Goal: Transaction & Acquisition: Download file/media

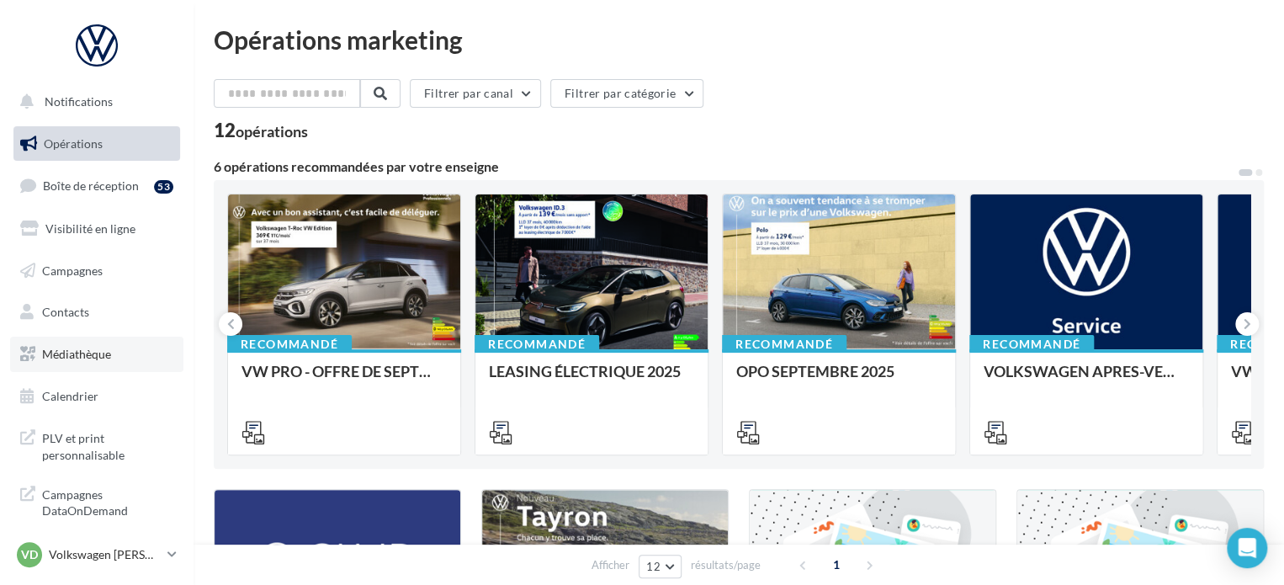
click at [111, 346] on link "Médiathèque" at bounding box center [96, 354] width 173 height 35
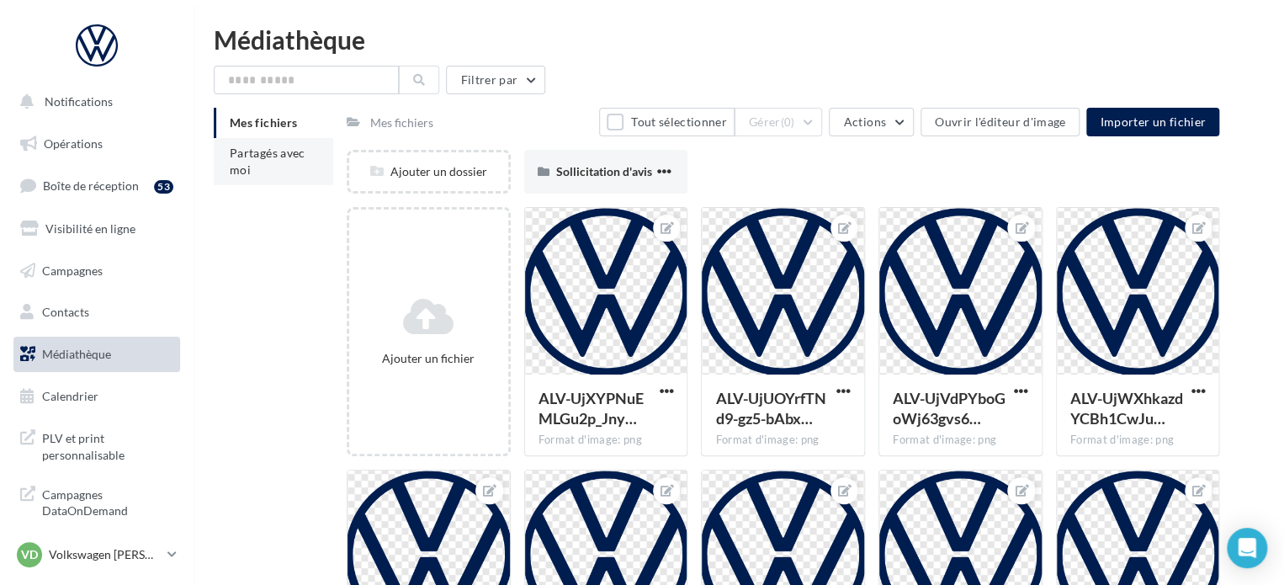
click at [283, 156] on span "Partagés avec moi" at bounding box center [268, 161] width 76 height 31
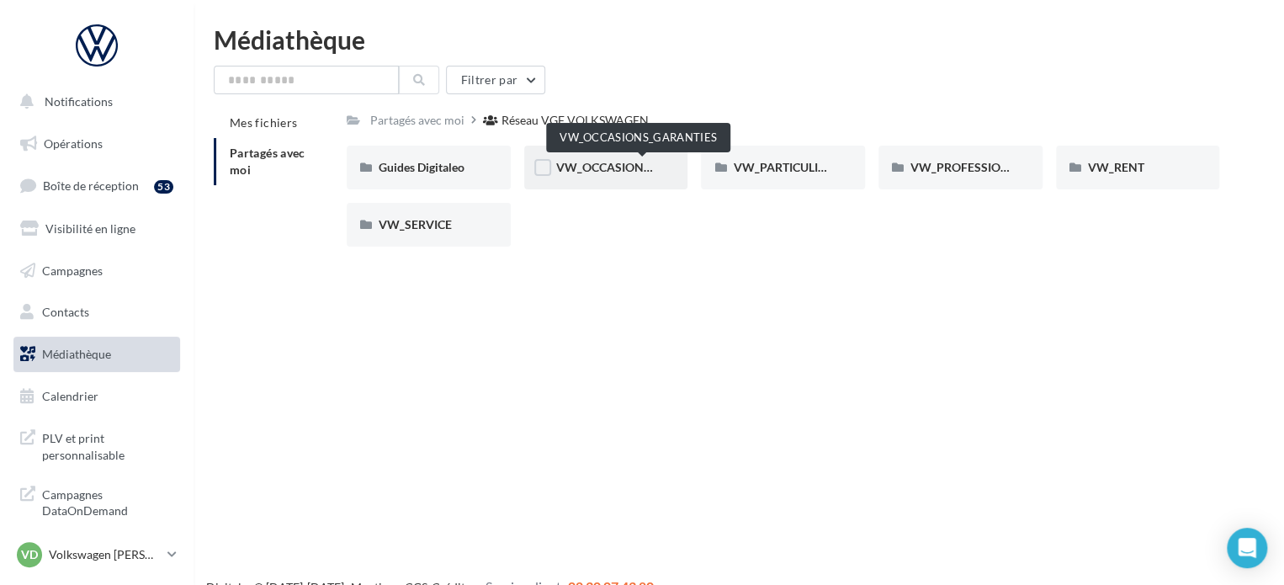
click at [619, 171] on span "VW_OCCASIONS_GARANTIES" at bounding box center [638, 167] width 165 height 14
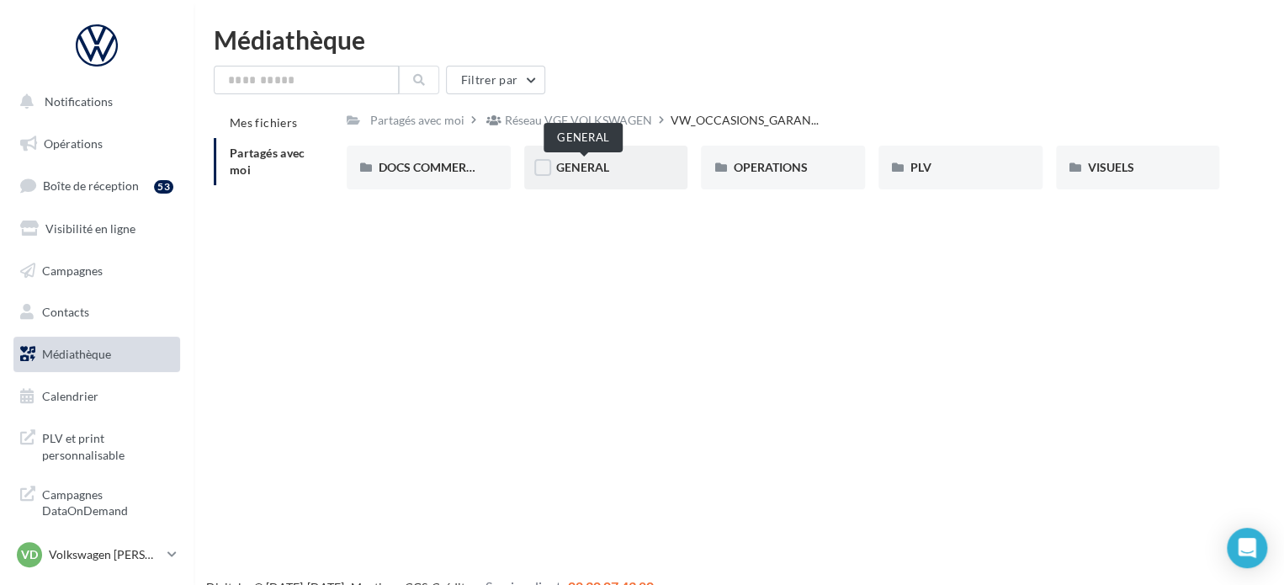
click at [569, 172] on span "GENERAL" at bounding box center [582, 167] width 53 height 14
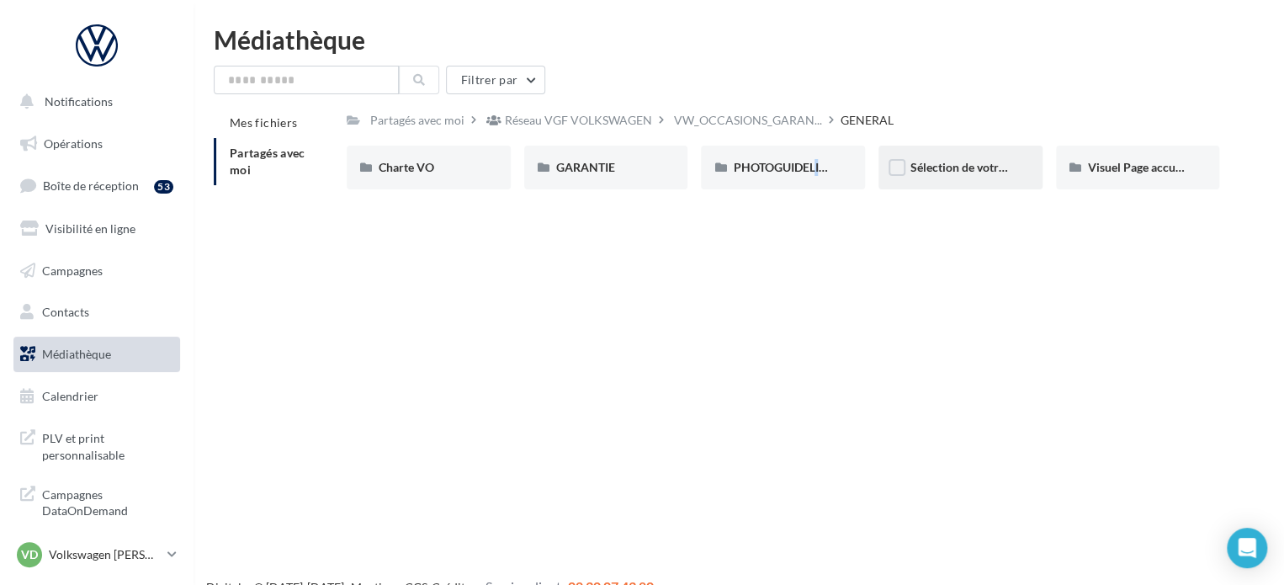
drag, startPoint x: 801, startPoint y: 167, endPoint x: 933, endPoint y: 186, distance: 133.4
click at [912, 191] on div "Charte VO Charte VO GARANTIE GARANTIE PHOTOGUIDELINE PHOTOGUIDELINE Sélection d…" at bounding box center [790, 174] width 886 height 57
click at [952, 164] on span "Sélection de votre partenaire" at bounding box center [985, 167] width 151 height 14
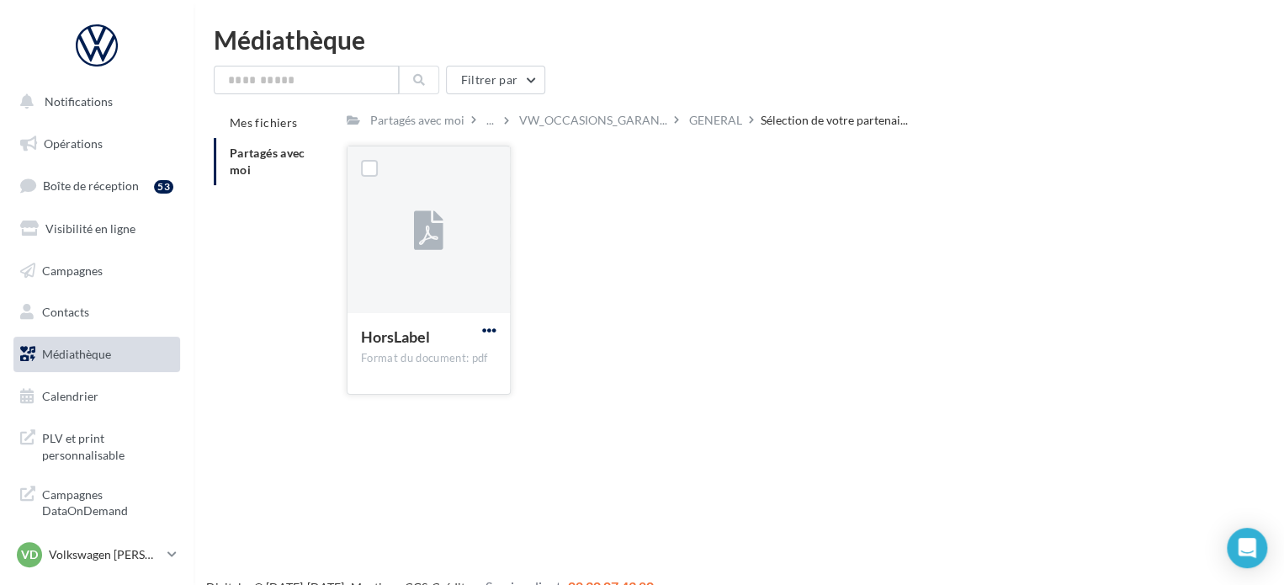
click at [493, 323] on span "button" at bounding box center [489, 330] width 14 height 14
click at [479, 342] on button "Télécharger" at bounding box center [416, 364] width 168 height 44
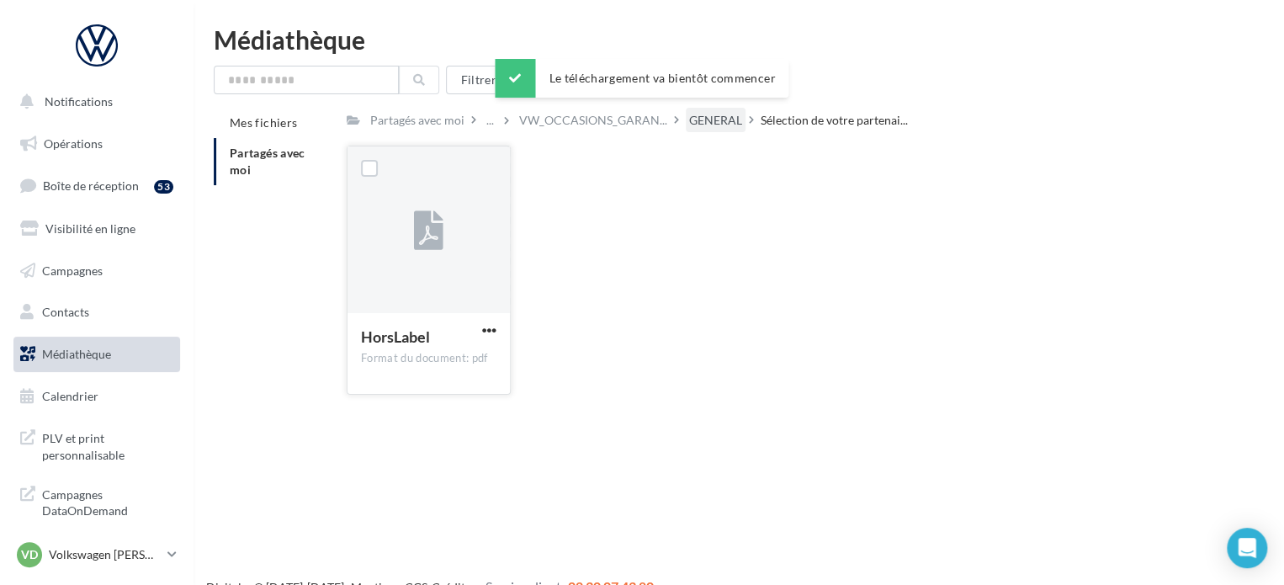
click at [740, 114] on div "GENERAL" at bounding box center [715, 120] width 53 height 17
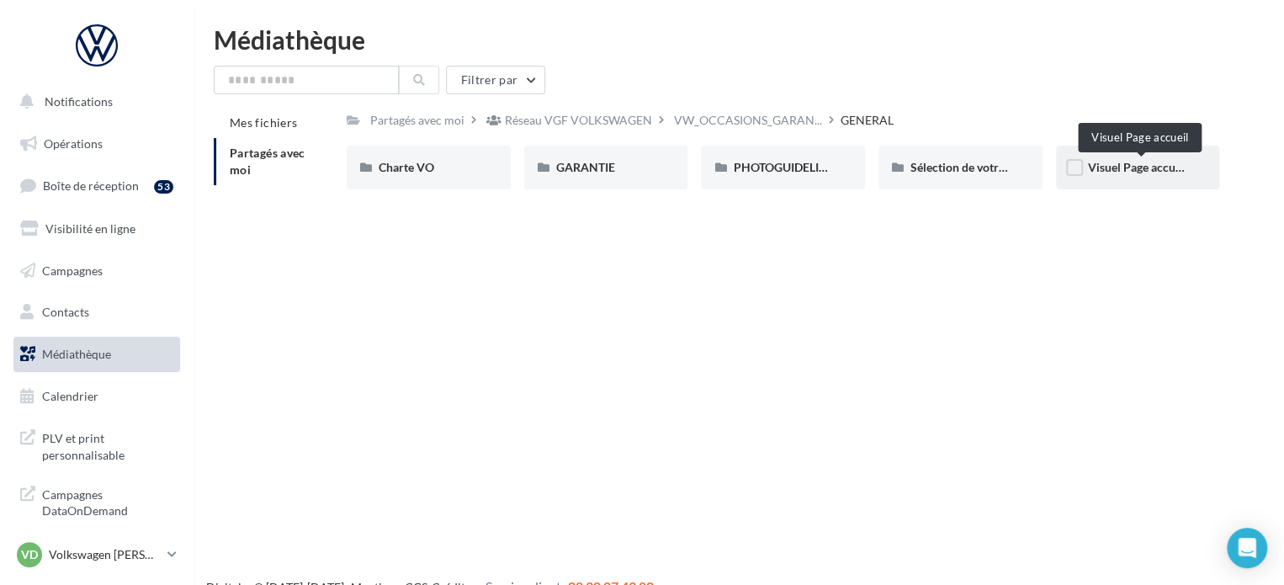
click at [1111, 172] on span "Visuel Page accueil" at bounding box center [1138, 167] width 100 height 14
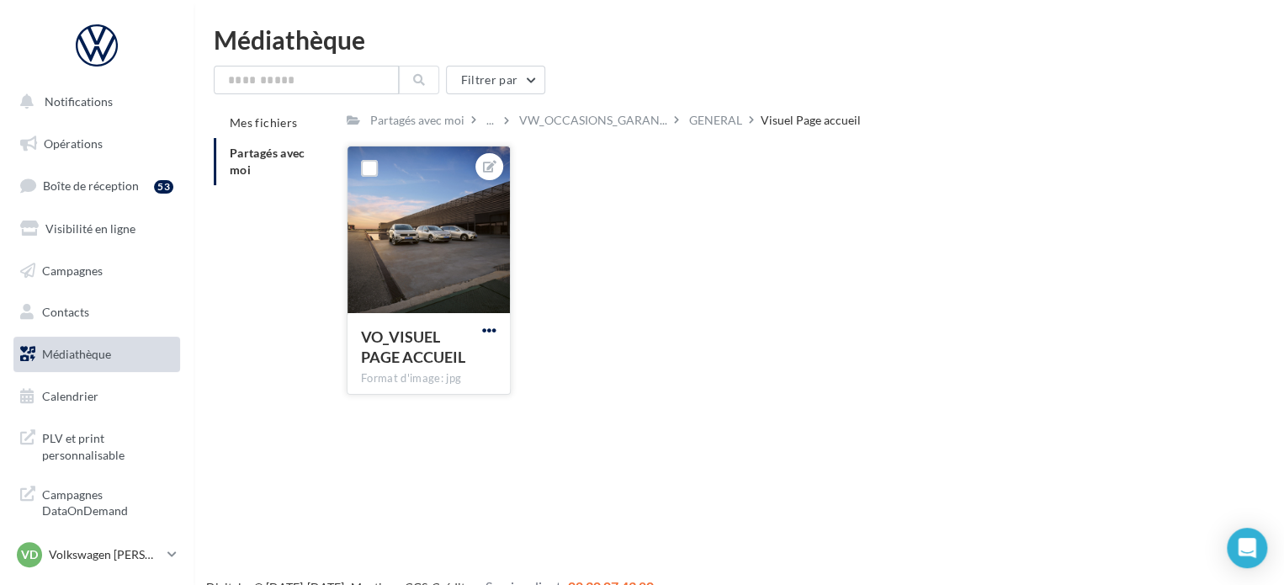
click at [491, 332] on span "button" at bounding box center [489, 330] width 14 height 14
click at [444, 401] on button "Télécharger" at bounding box center [411, 407] width 178 height 44
